Goal: Book appointment/travel/reservation

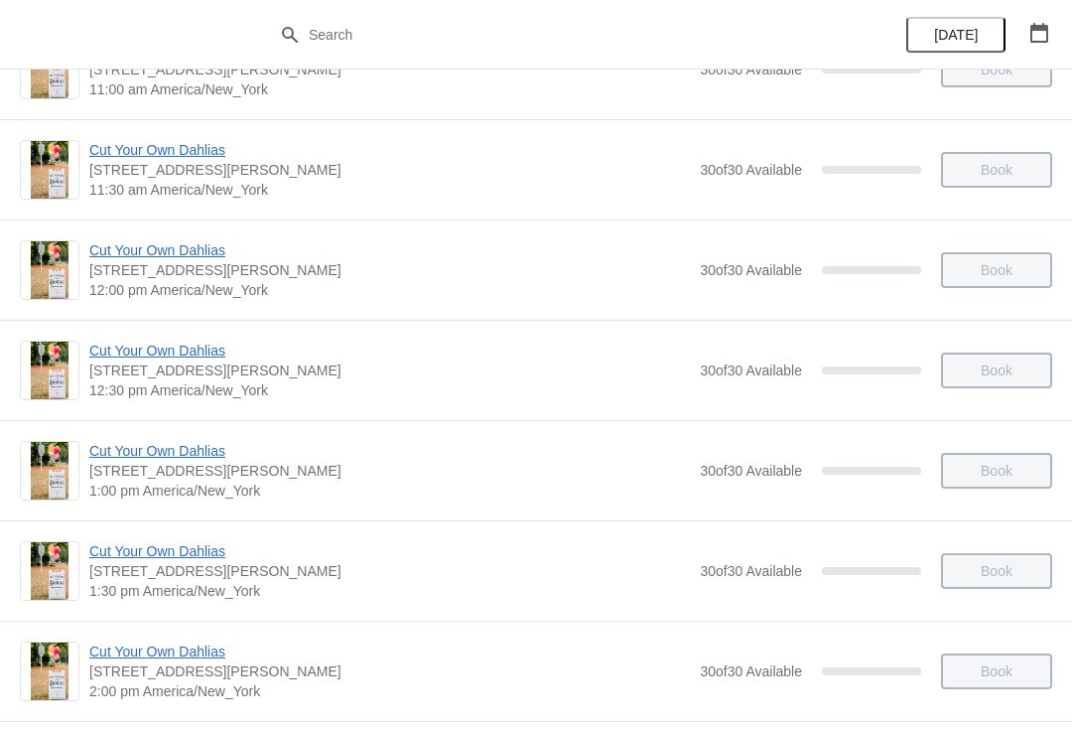
scroll to position [594, 0]
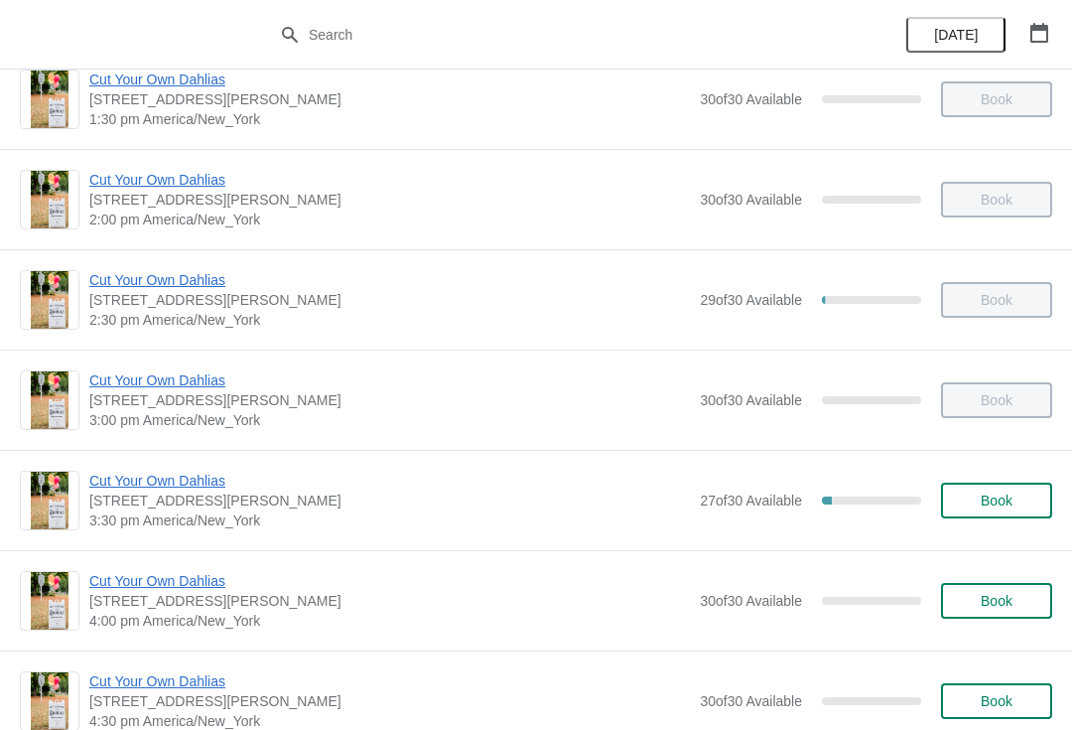
scroll to position [1037, 0]
click at [264, 510] on span "3:30 pm America/New_York" at bounding box center [389, 519] width 601 height 20
click at [204, 480] on span "Cut Your Own Dahlias" at bounding box center [389, 480] width 601 height 20
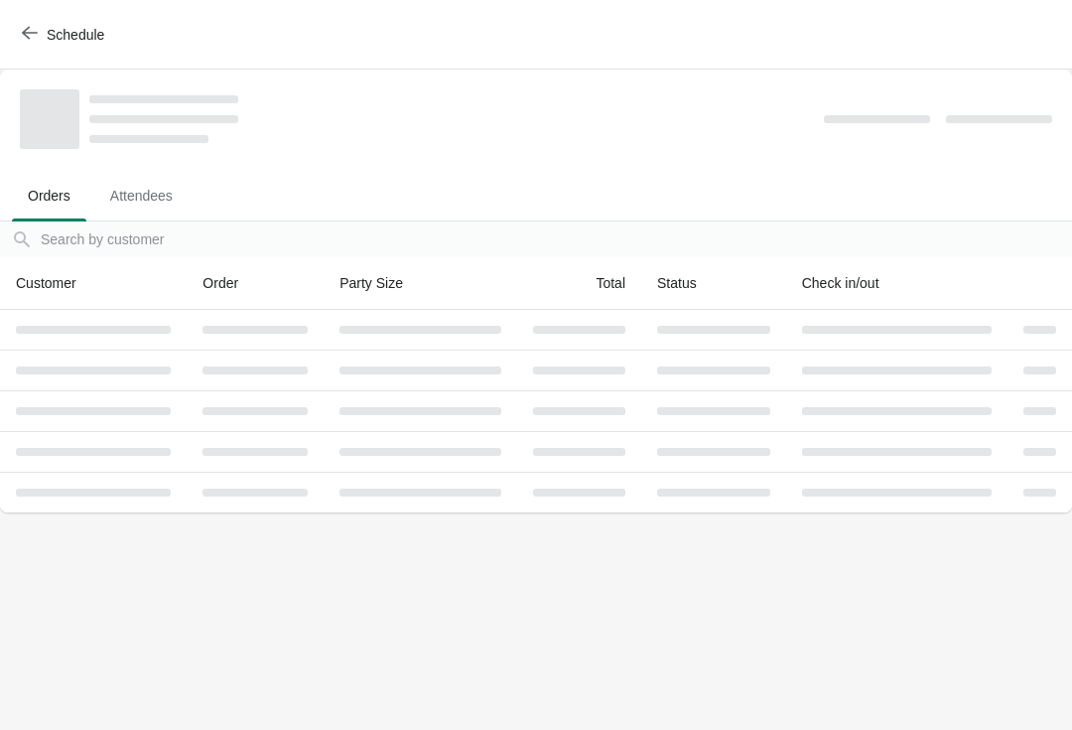
scroll to position [0, 0]
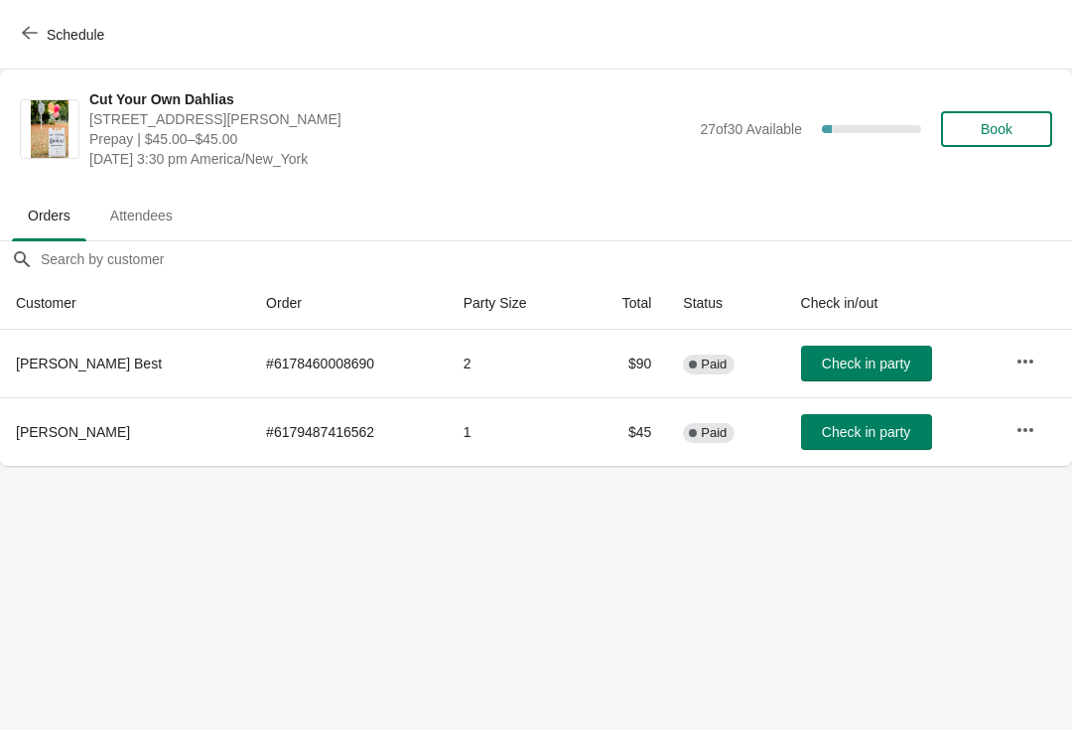
click at [886, 366] on span "Check in party" at bounding box center [866, 363] width 88 height 16
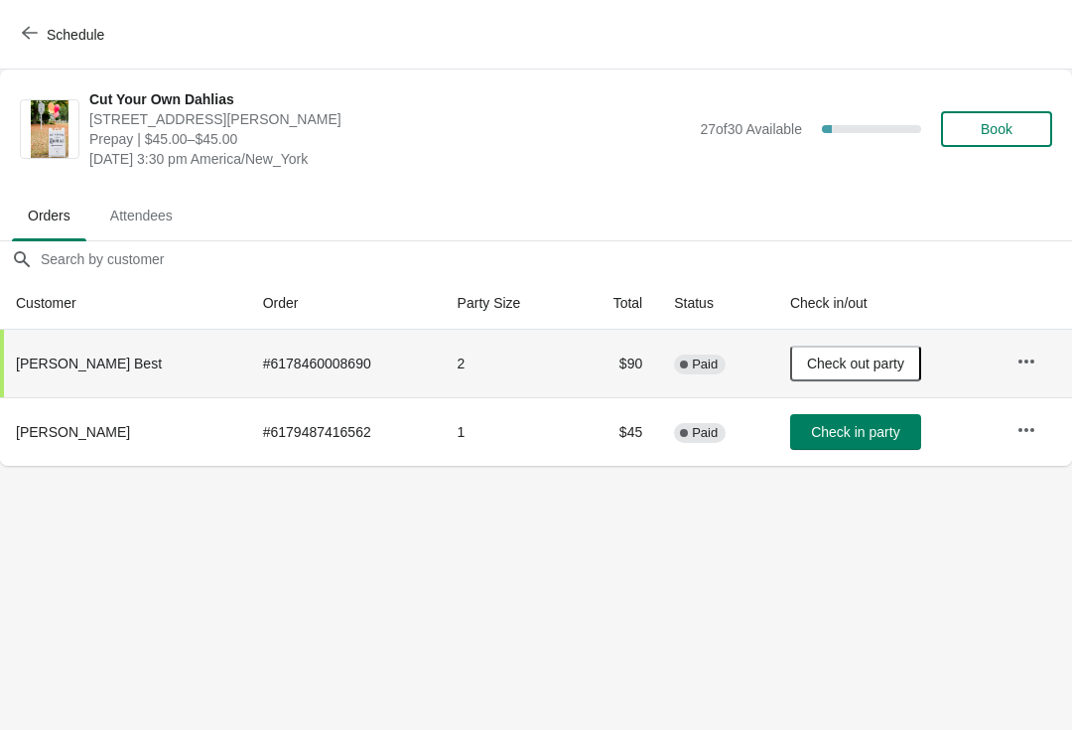
click at [879, 437] on span "Check in party" at bounding box center [855, 432] width 88 height 16
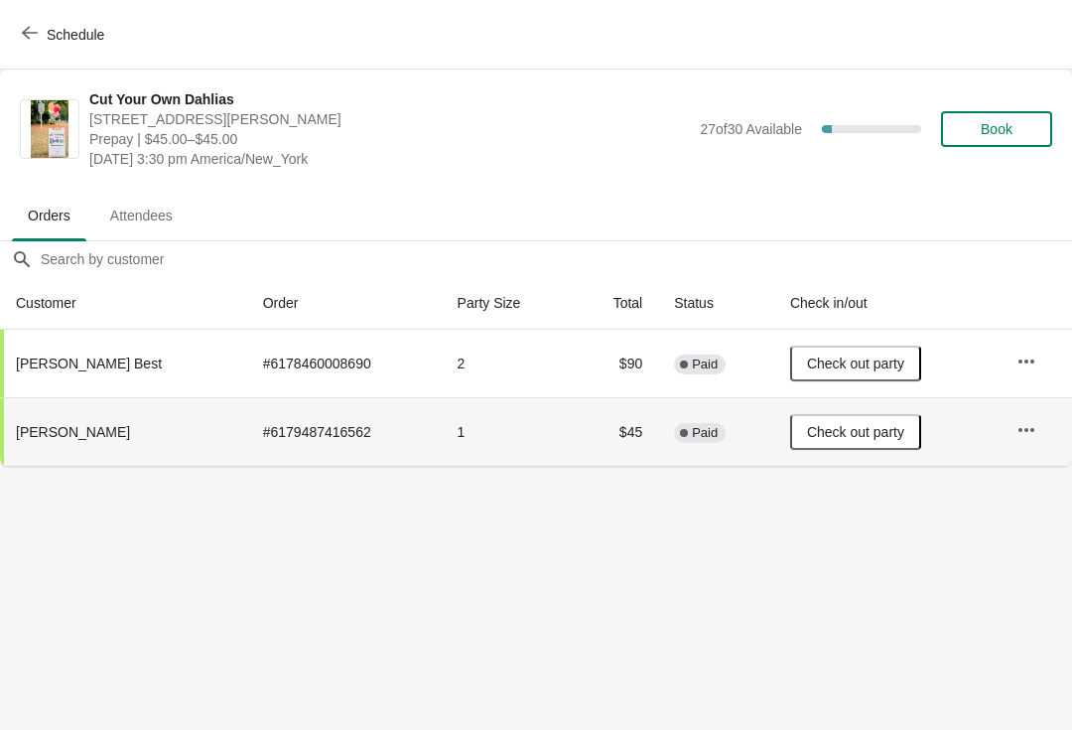
click at [65, 41] on span "Schedule" at bounding box center [76, 35] width 58 height 16
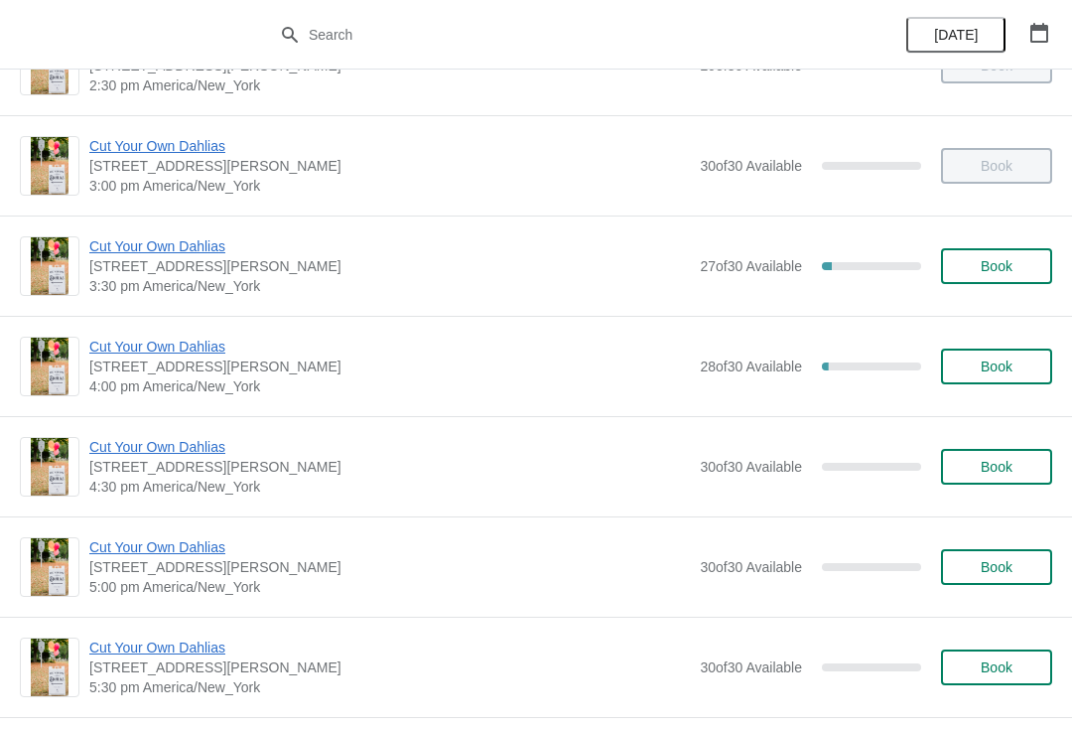
scroll to position [1272, 0]
click at [1014, 278] on button "Book" at bounding box center [996, 265] width 111 height 36
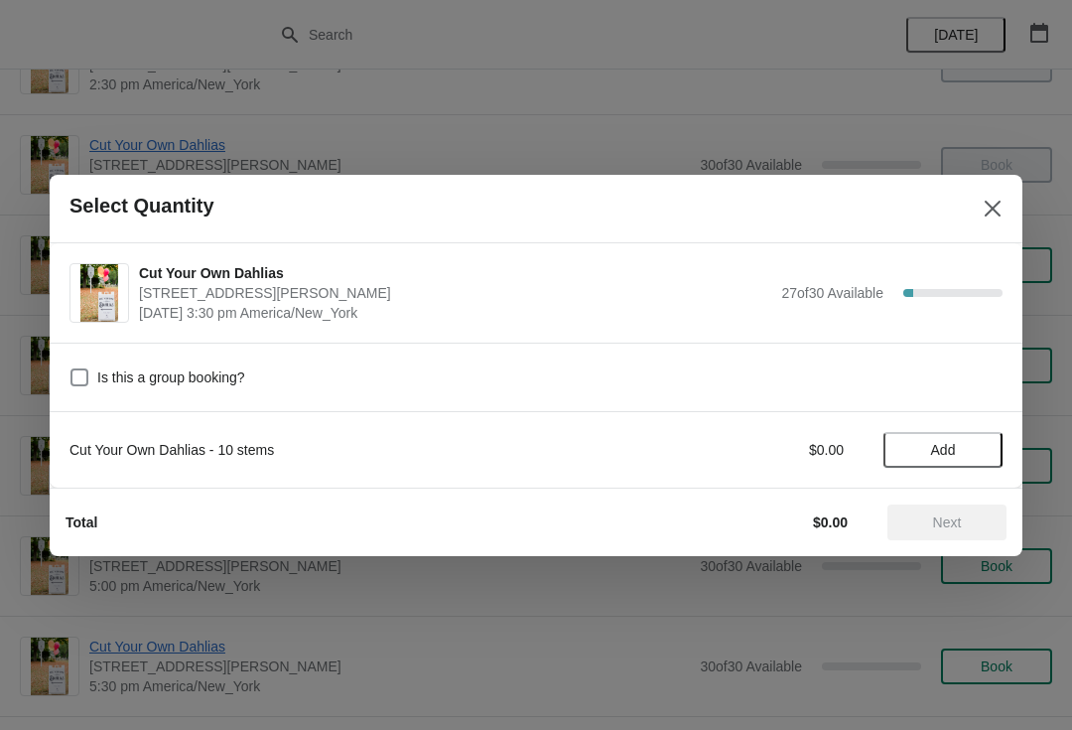
click at [972, 454] on span "Add" at bounding box center [942, 450] width 83 height 16
click at [979, 459] on icon at bounding box center [977, 449] width 21 height 21
click at [969, 523] on span "Next" at bounding box center [946, 522] width 87 height 16
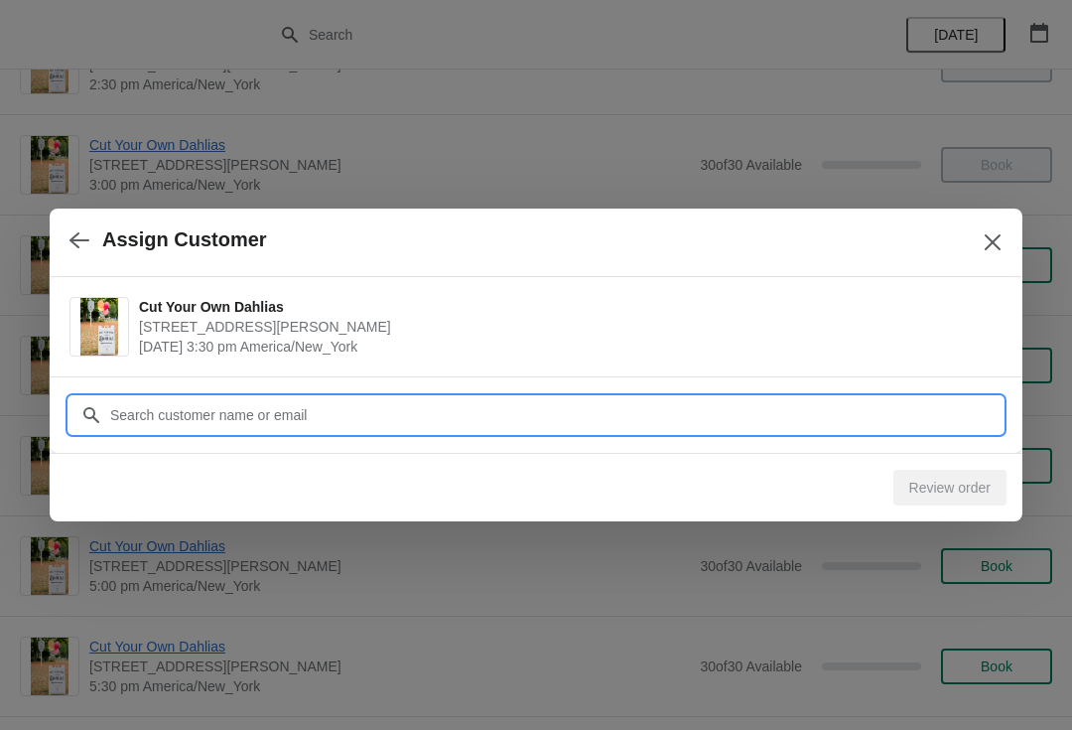
click at [720, 426] on input "Customer" at bounding box center [555, 415] width 893 height 36
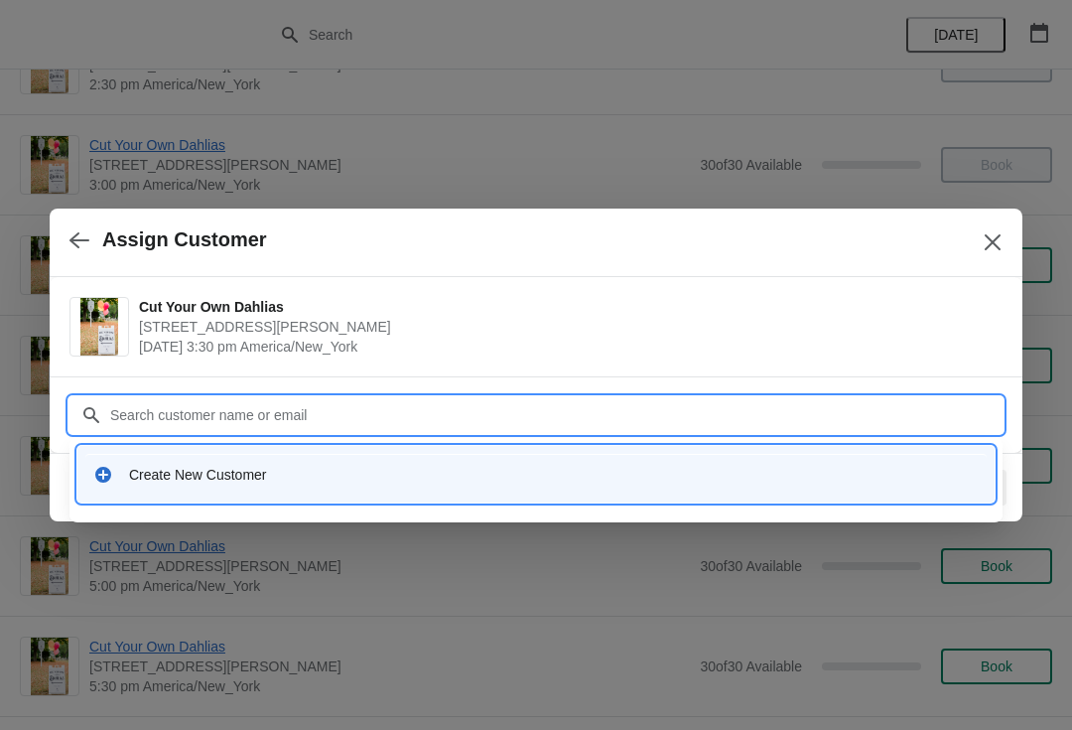
click at [236, 477] on div "Create New Customer" at bounding box center [554, 475] width 850 height 20
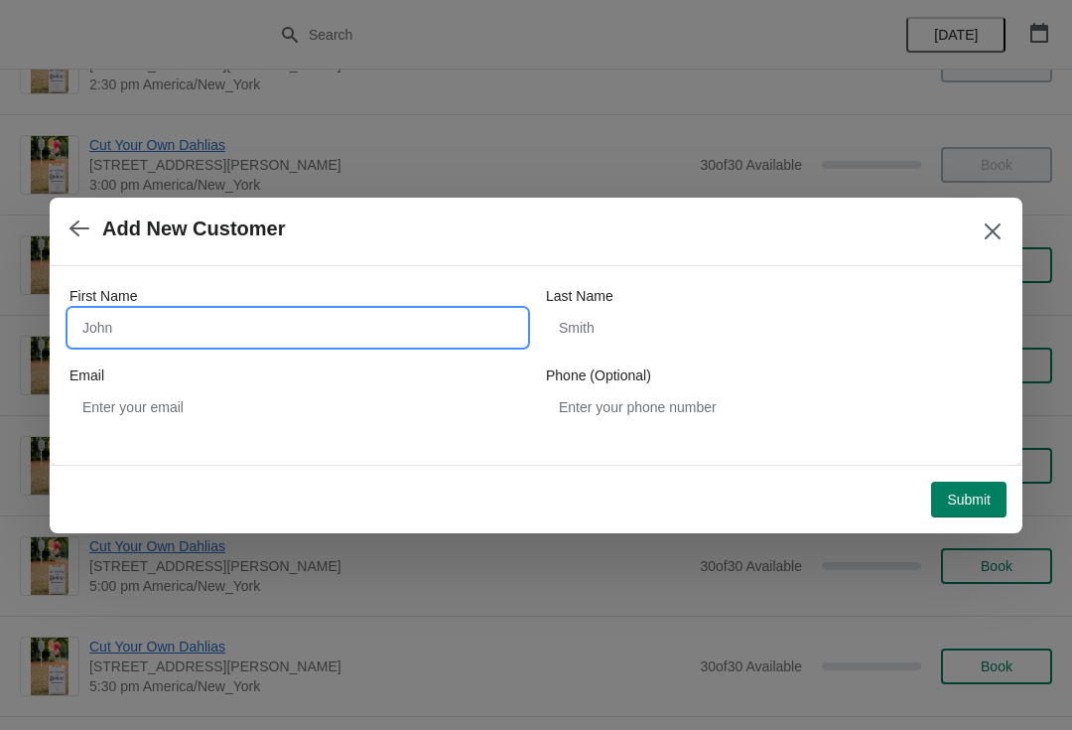
click at [111, 327] on input "First Name" at bounding box center [297, 328] width 457 height 36
type input "[PERSON_NAME]"
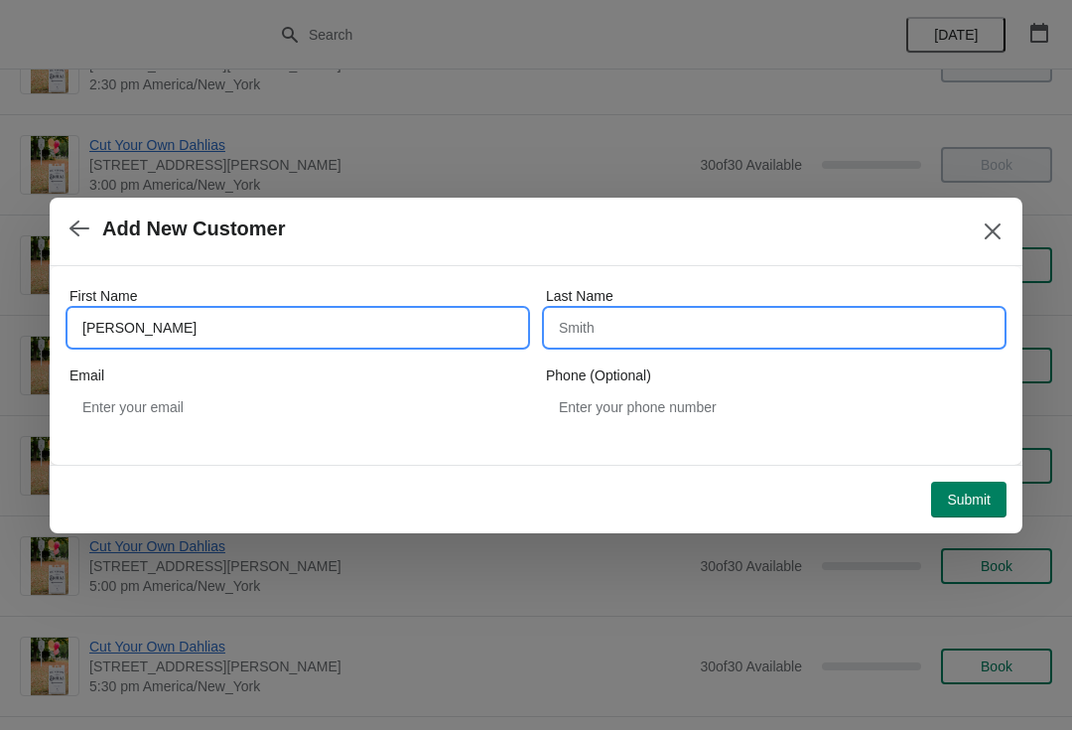
click at [713, 323] on input "Last Name" at bounding box center [774, 328] width 457 height 36
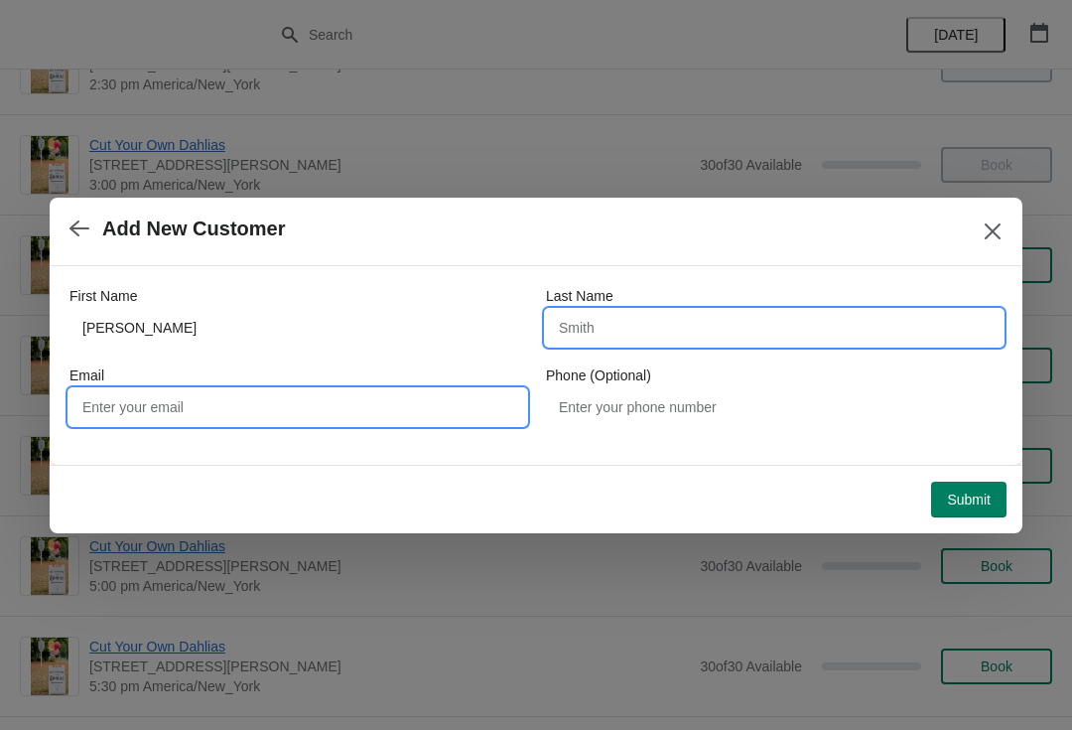
click at [347, 414] on input "Email" at bounding box center [297, 407] width 457 height 36
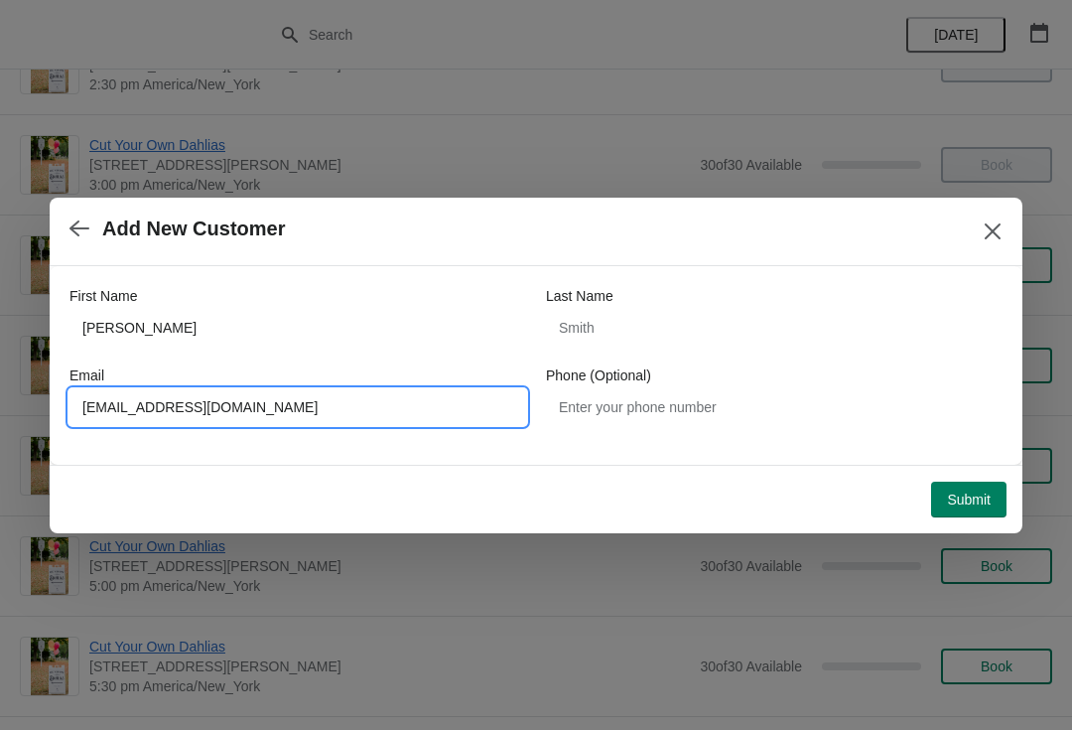
type input "[EMAIL_ADDRESS][DOMAIN_NAME]"
click at [981, 481] on button "Submit" at bounding box center [968, 499] width 75 height 36
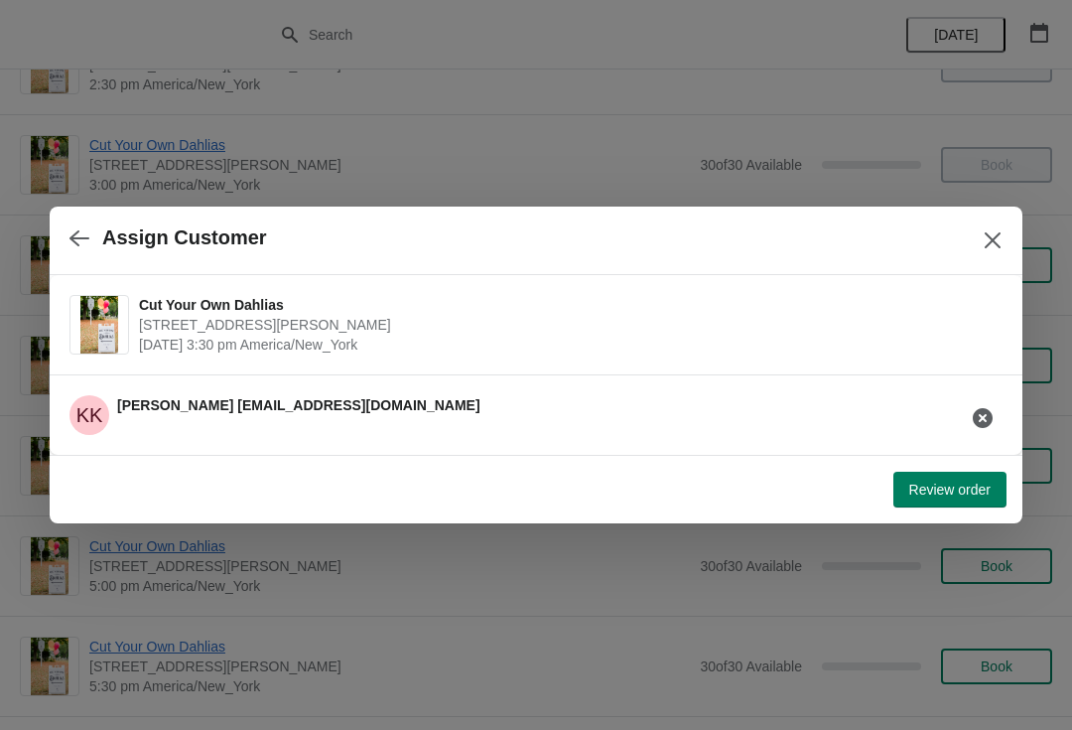
click at [976, 489] on span "Review order" at bounding box center [949, 489] width 81 height 16
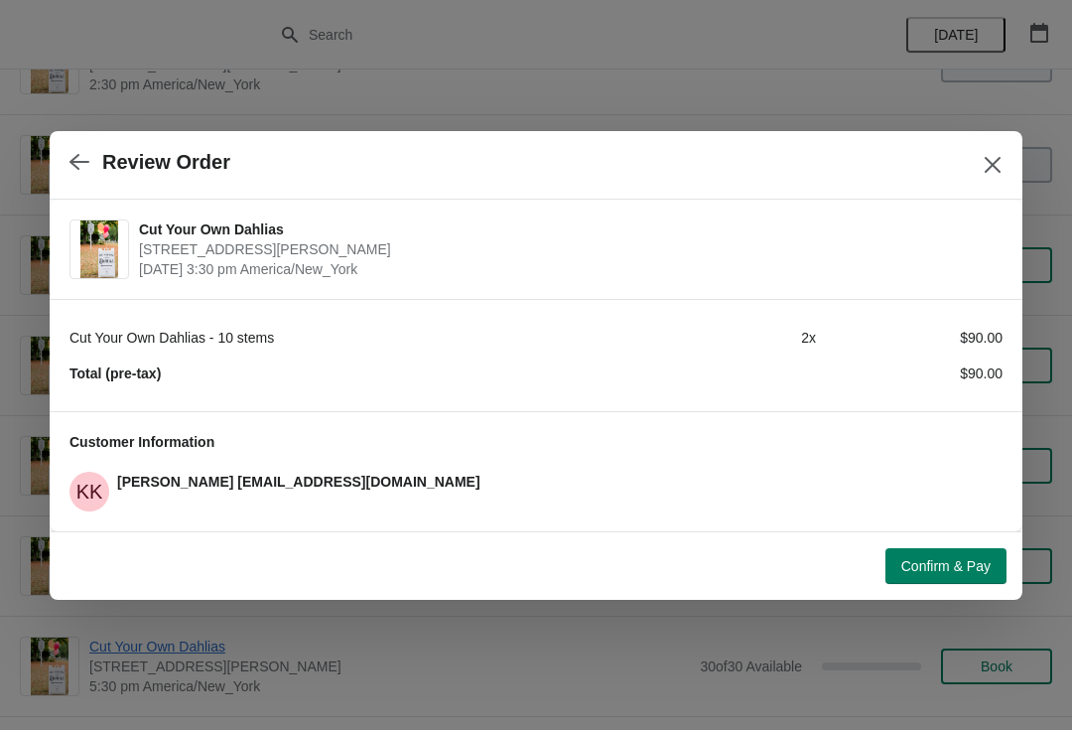
click at [957, 575] on button "Confirm & Pay" at bounding box center [946, 566] width 121 height 36
